Goal: Find contact information: Obtain details needed to contact an individual or organization

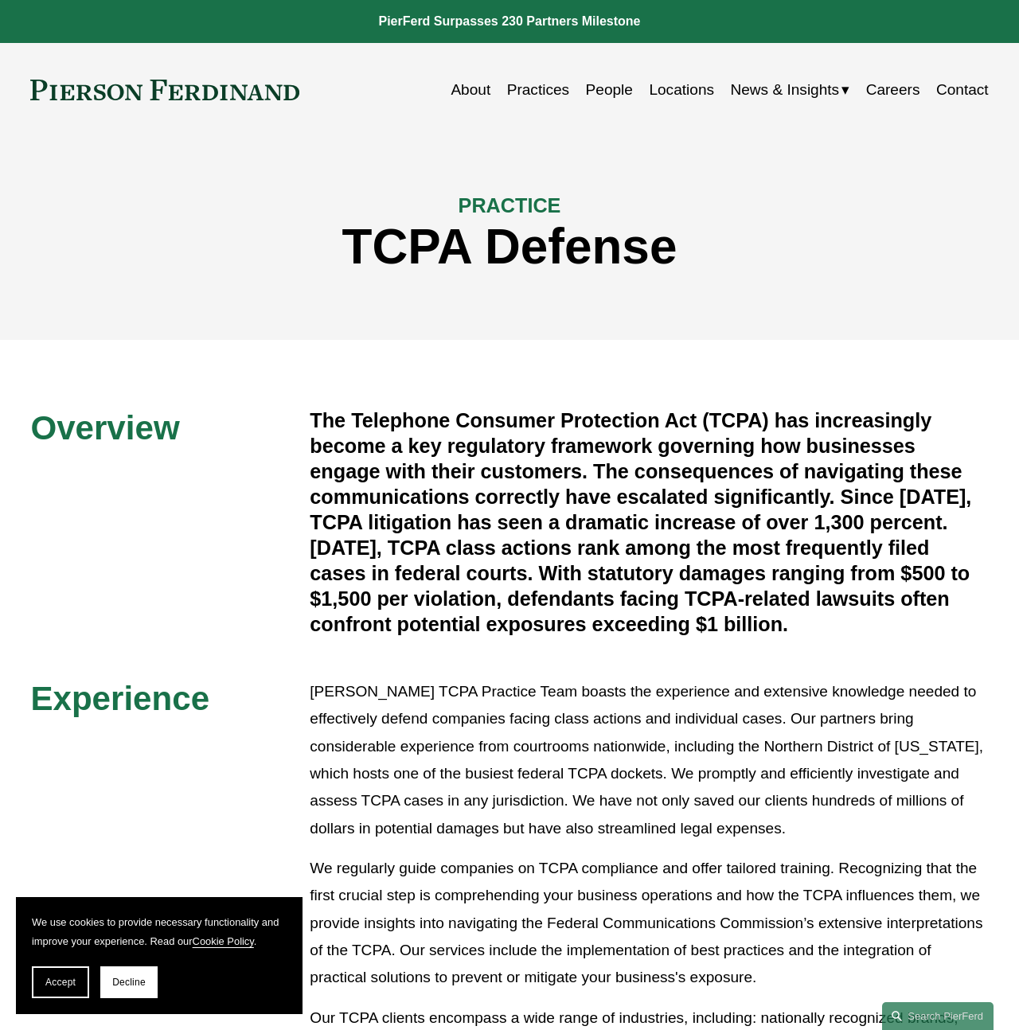
click at [955, 96] on link "Contact" at bounding box center [962, 90] width 53 height 30
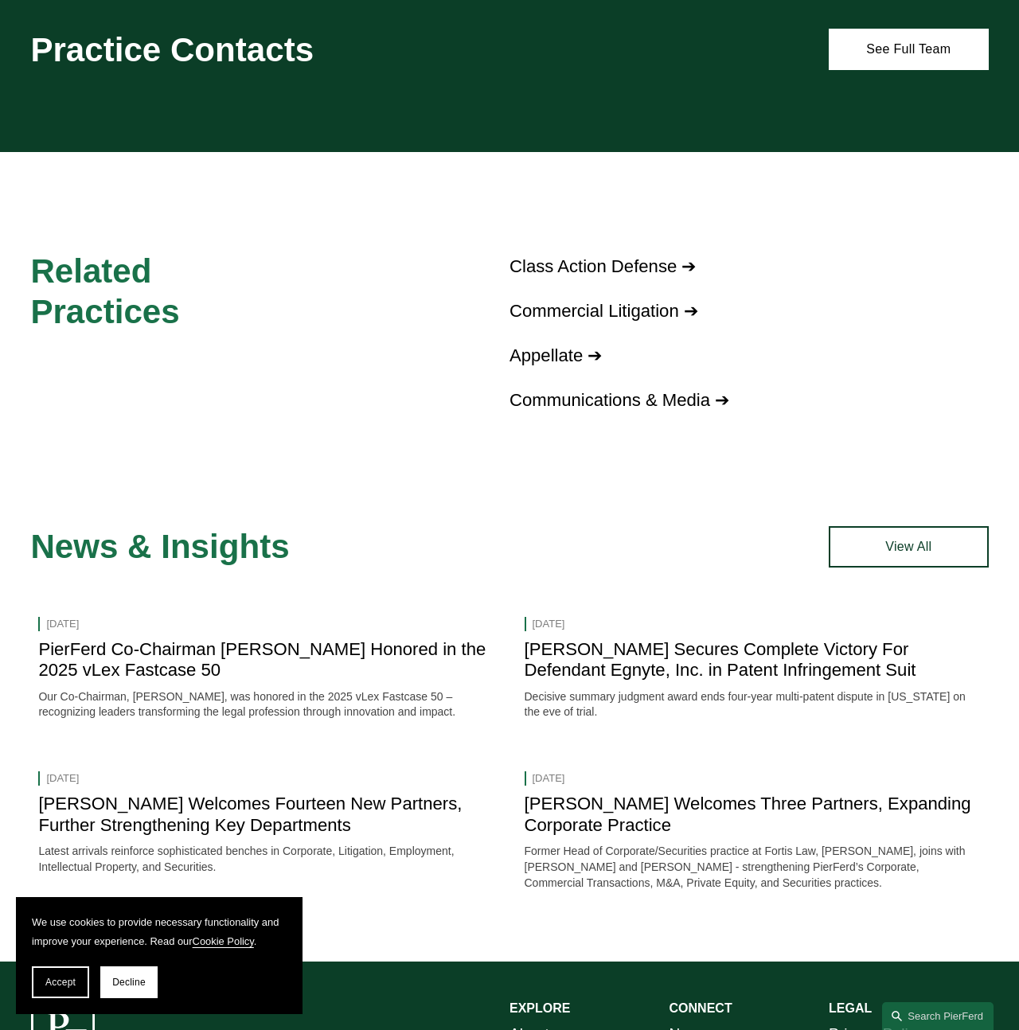
scroll to position [1252, 0]
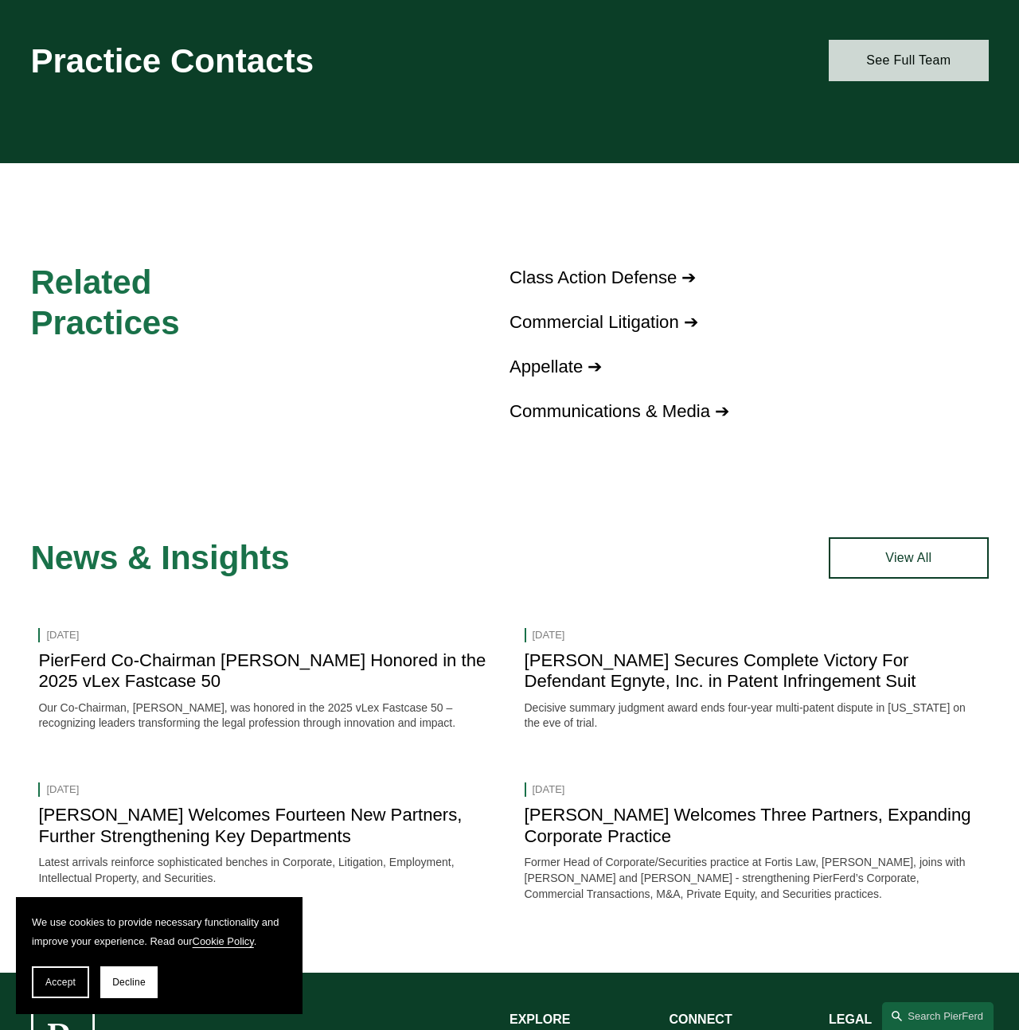
click at [894, 61] on link "See Full Team" at bounding box center [909, 60] width 160 height 41
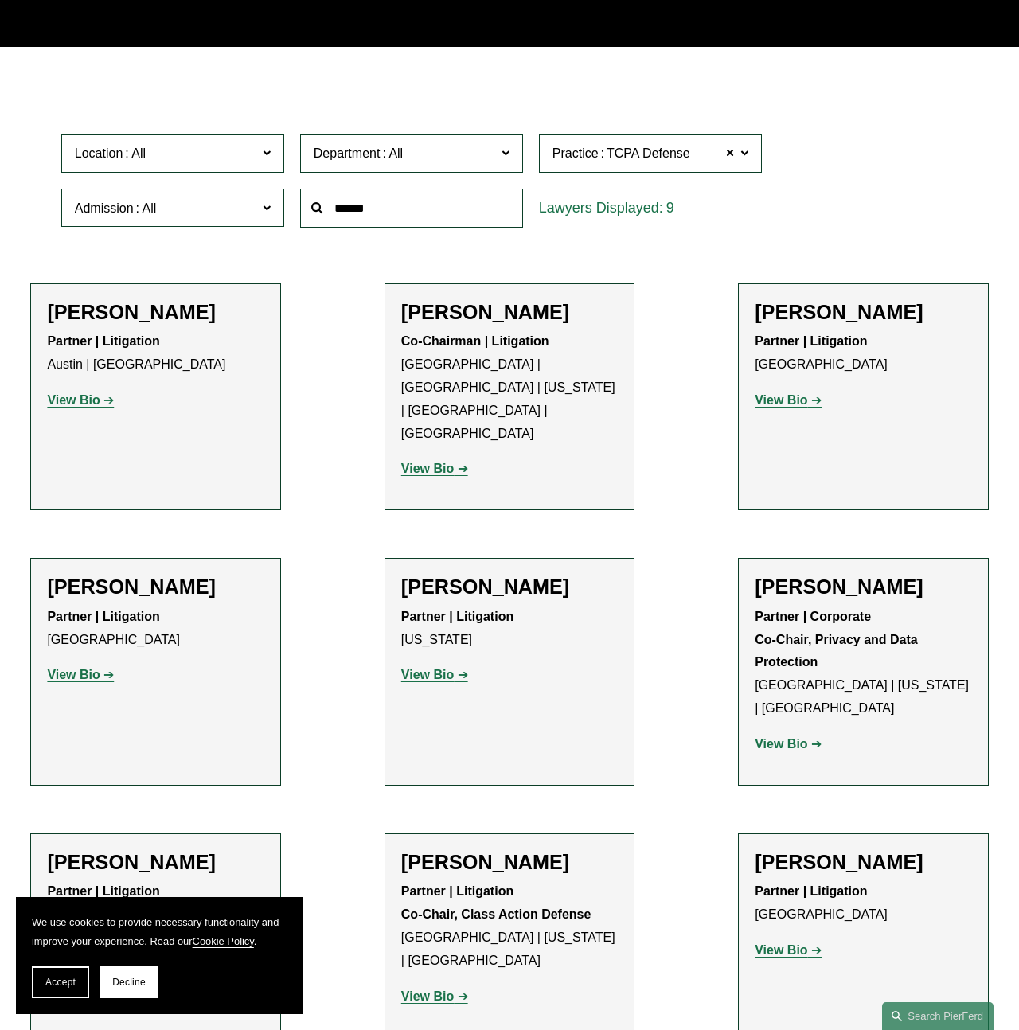
scroll to position [365, 0]
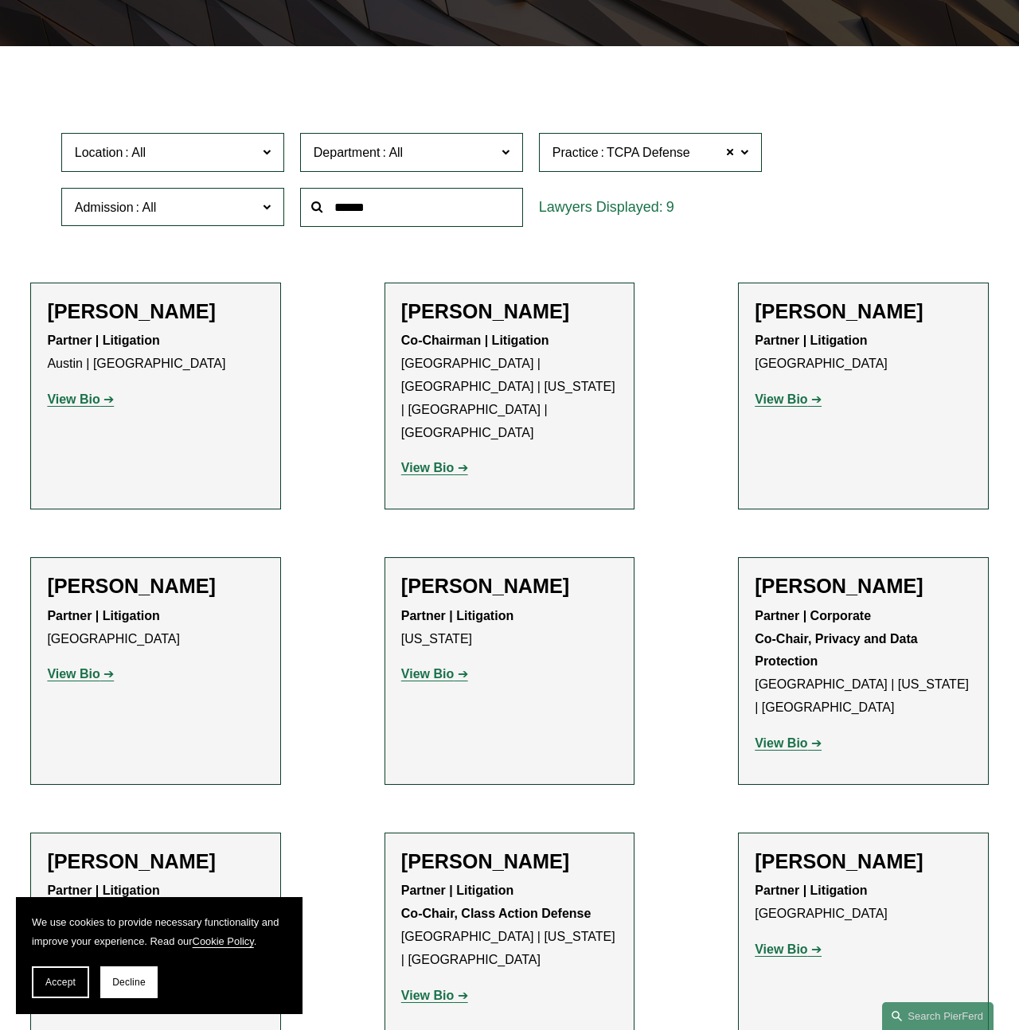
click at [91, 395] on strong "View Bio" at bounding box center [73, 400] width 53 height 14
